Goal: Contribute content: Contribute content

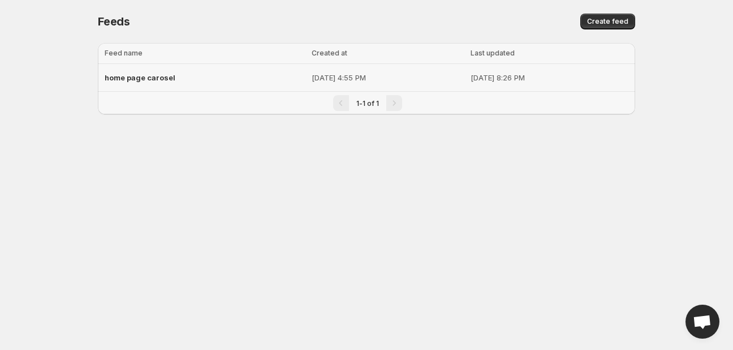
click at [224, 70] on div "home page carosel" at bounding box center [205, 77] width 200 height 20
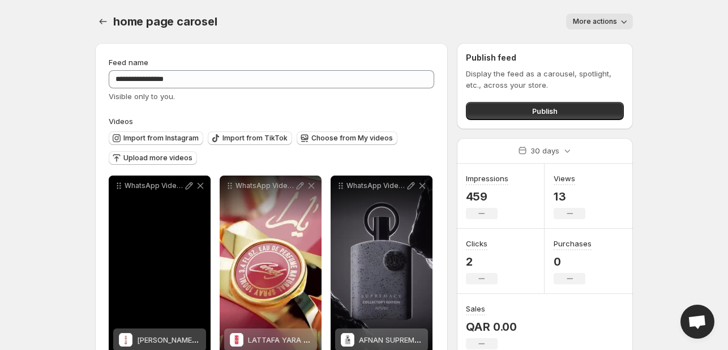
click at [201, 187] on icon at bounding box center [200, 186] width 6 height 6
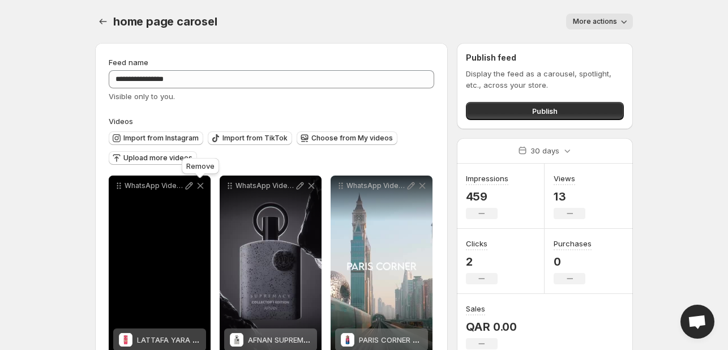
click at [201, 187] on icon at bounding box center [200, 186] width 6 height 6
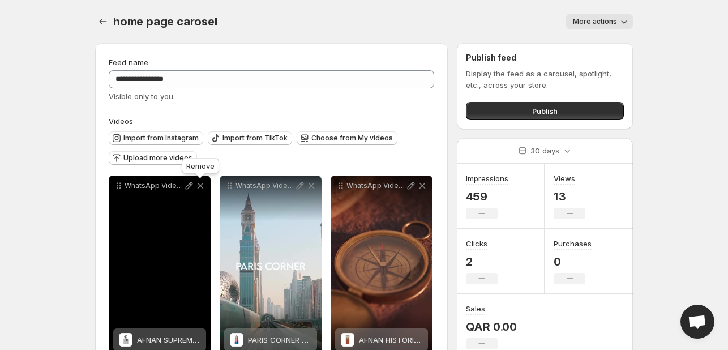
click at [201, 187] on icon at bounding box center [200, 186] width 6 height 6
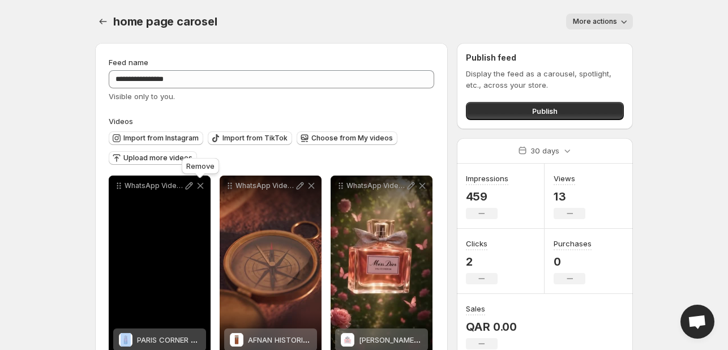
click at [201, 187] on icon at bounding box center [200, 186] width 6 height 6
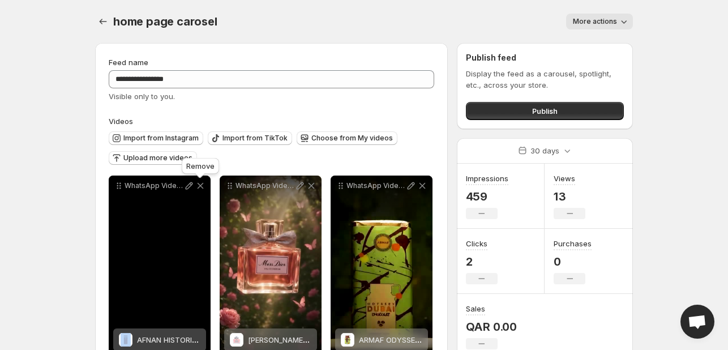
click at [201, 187] on icon at bounding box center [200, 186] width 6 height 6
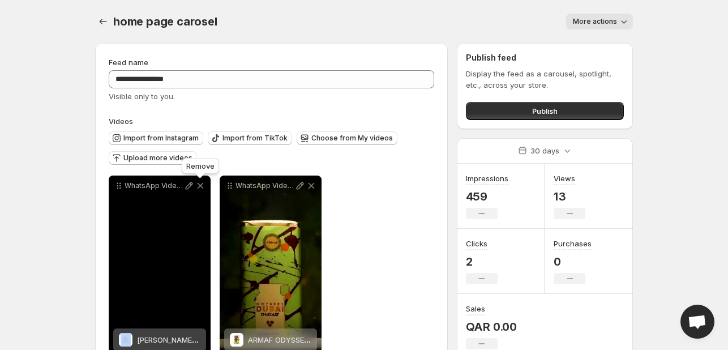
click at [201, 187] on icon at bounding box center [200, 186] width 6 height 6
click at [308, 187] on icon at bounding box center [311, 186] width 6 height 6
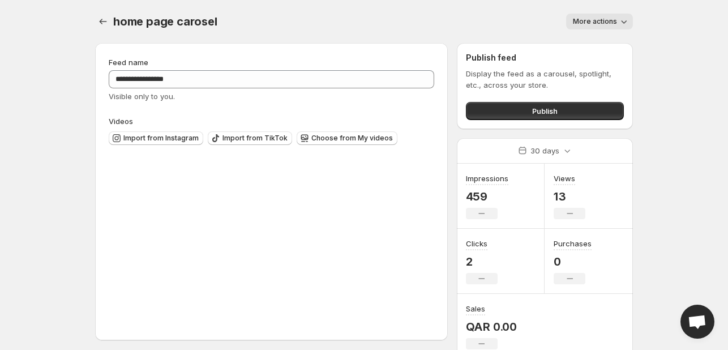
click at [201, 187] on div "Upload videos Drag & drop a video here to upload. (max 250 MB)" at bounding box center [271, 241] width 324 height 170
